Goal: Task Accomplishment & Management: Use online tool/utility

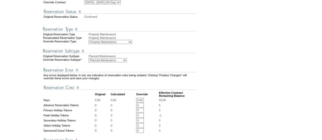
scroll to position [124, 0]
click at [124, 44] on select "Alternate Disposition Unit Business Hold Disposition Exclusive Alliance Partner…" at bounding box center [111, 41] width 44 height 4
click at [157, 32] on img at bounding box center [119, 28] width 153 height 6
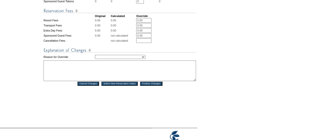
scroll to position [254, 0]
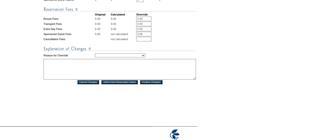
click at [126, 58] on select "Creating Continuous Stay Days Rebooked After Cancellation Editing Occupant Expe…" at bounding box center [120, 55] width 50 height 4
select select "1036"
click at [95, 58] on select "Creating Continuous Stay Days Rebooked After Cancellation Editing Occupant Expe…" at bounding box center [120, 55] width 50 height 4
click at [98, 80] on textarea at bounding box center [120, 69] width 153 height 21
type textarea "Dates shortened to accommodate shorter work schedule for kitchen reno. MV"
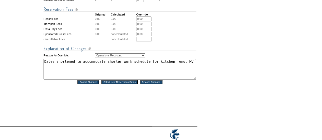
click at [155, 84] on input "Finalize Changes" at bounding box center [151, 82] width 22 height 4
